Goal: Task Accomplishment & Management: Use online tool/utility

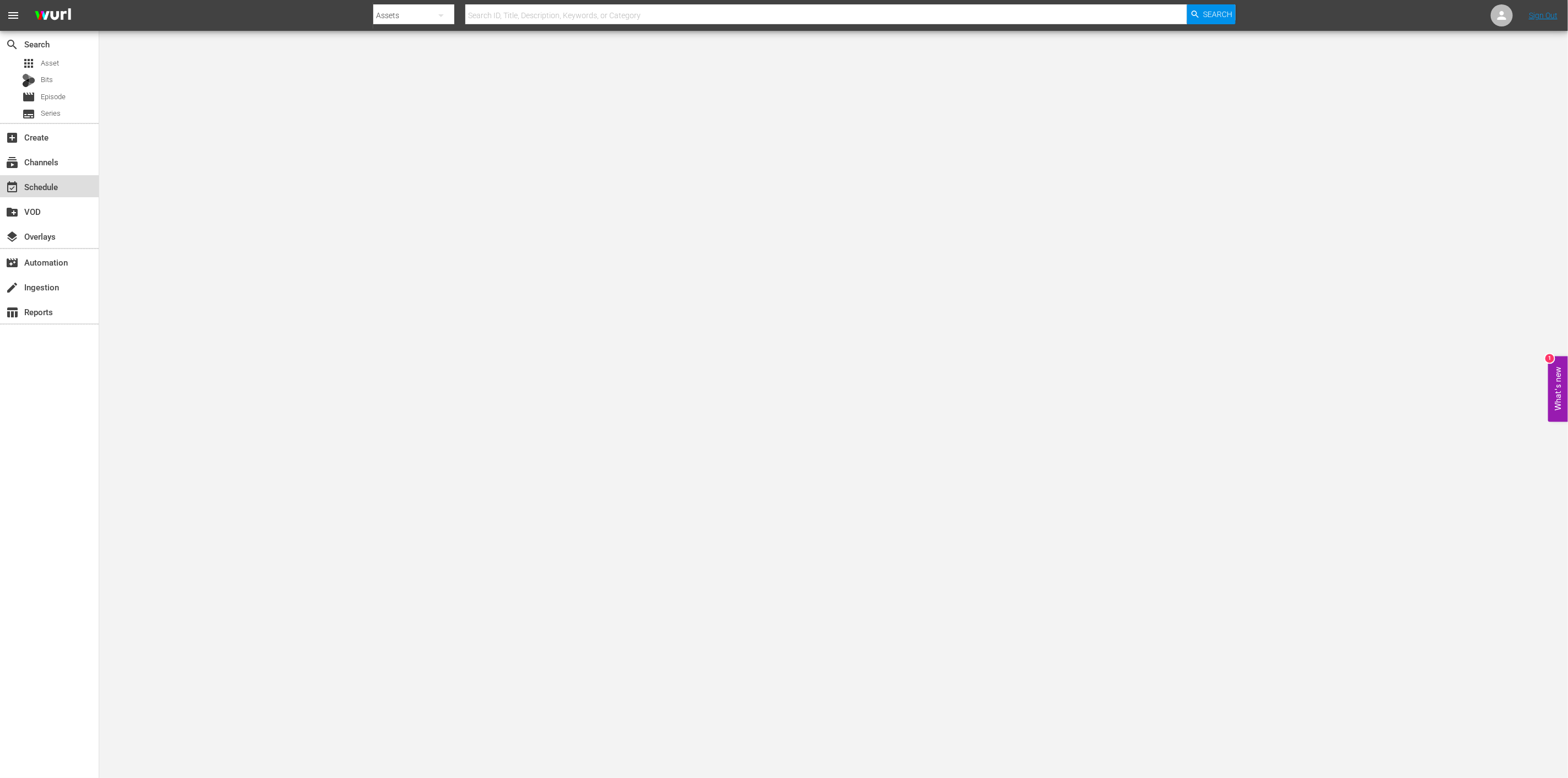
click at [25, 186] on div "event_available Schedule" at bounding box center [31, 185] width 61 height 10
click at [41, 187] on div "event_available Schedule" at bounding box center [31, 185] width 61 height 10
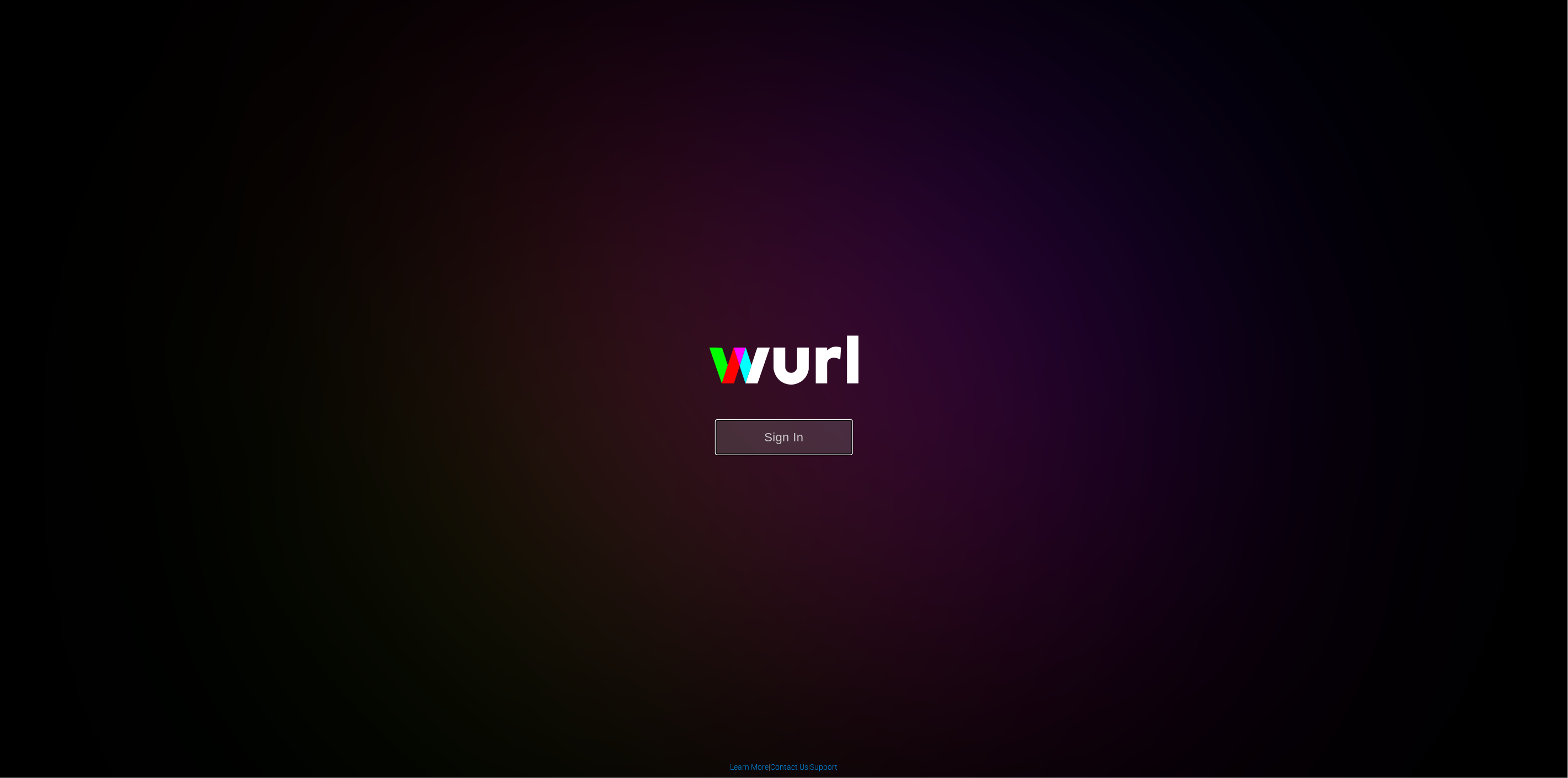
click at [777, 441] on button "Sign In" at bounding box center [784, 437] width 138 height 36
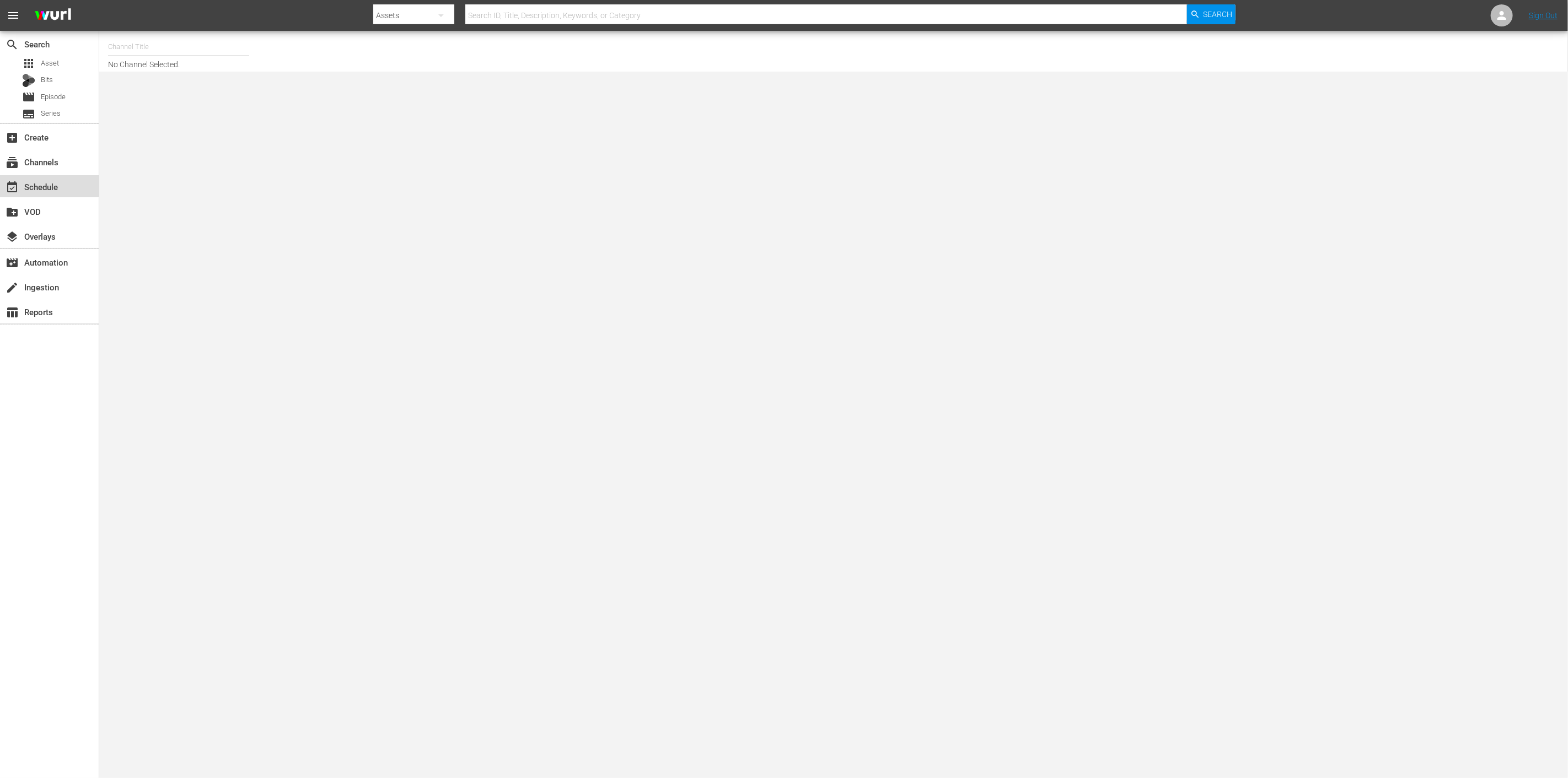
click at [48, 180] on div "event_available Schedule" at bounding box center [31, 185] width 61 height 10
click at [173, 51] on input "text" at bounding box center [179, 47] width 141 height 27
click at [155, 107] on div "wedotv true stories (1879 - video_solutions_ag_wedotvtruestories_1)" at bounding box center [259, 104] width 286 height 27
type input "wedotv true stories (1879 - video_solutions_ag_wedotvtruestories_1)"
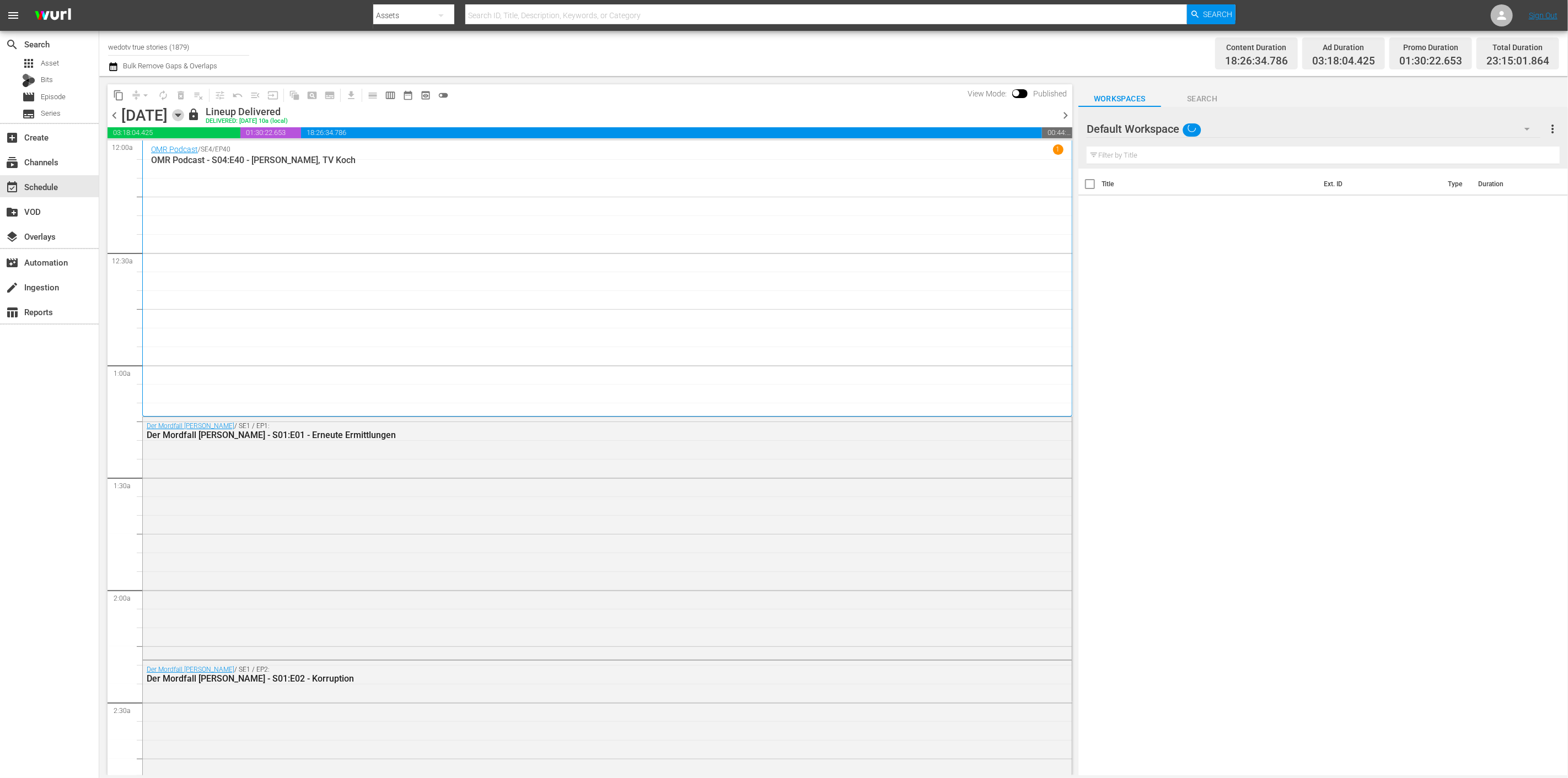
click at [184, 117] on icon "button" at bounding box center [177, 115] width 12 height 12
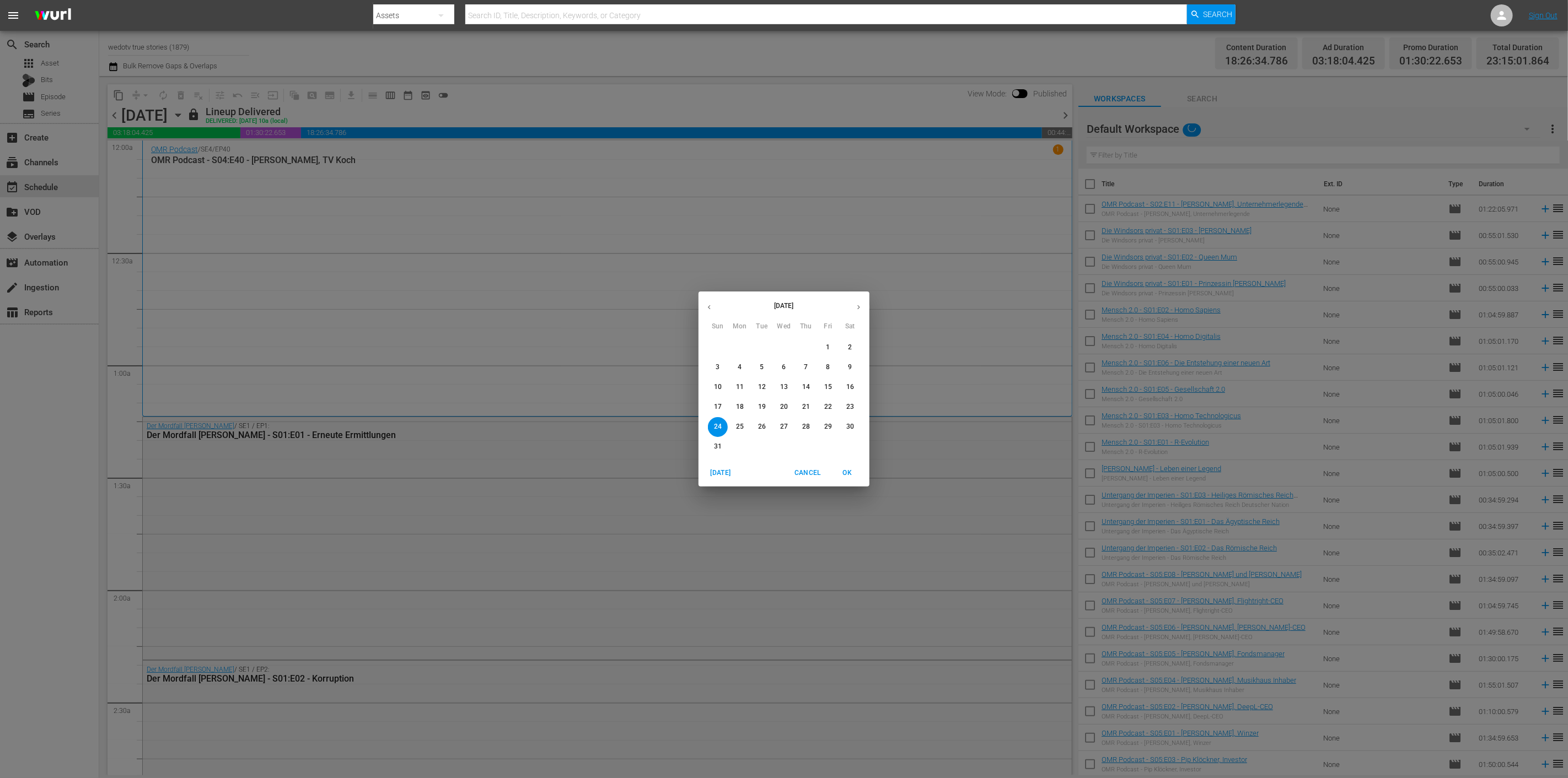
click at [712, 448] on span "31" at bounding box center [717, 446] width 20 height 9
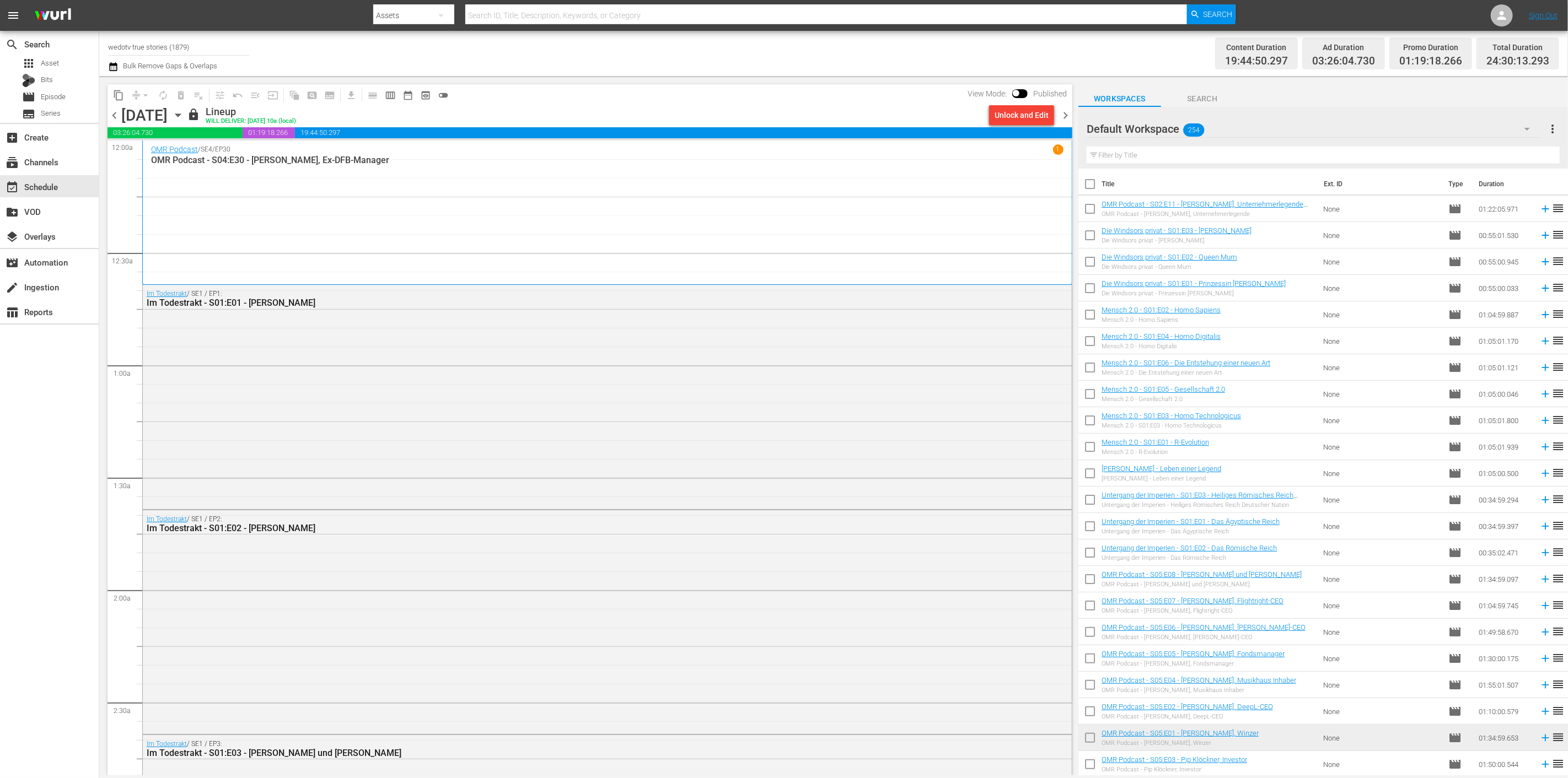
click at [631, 80] on div "content_copy compress arrow_drop_down autorenew_outlined delete_forever_outline…" at bounding box center [587, 426] width 976 height 700
click at [618, 103] on div "content_copy compress arrow_drop_down autorenew_outlined delete_forever_outline…" at bounding box center [589, 95] width 965 height 22
